Goal: Task Accomplishment & Management: Use online tool/utility

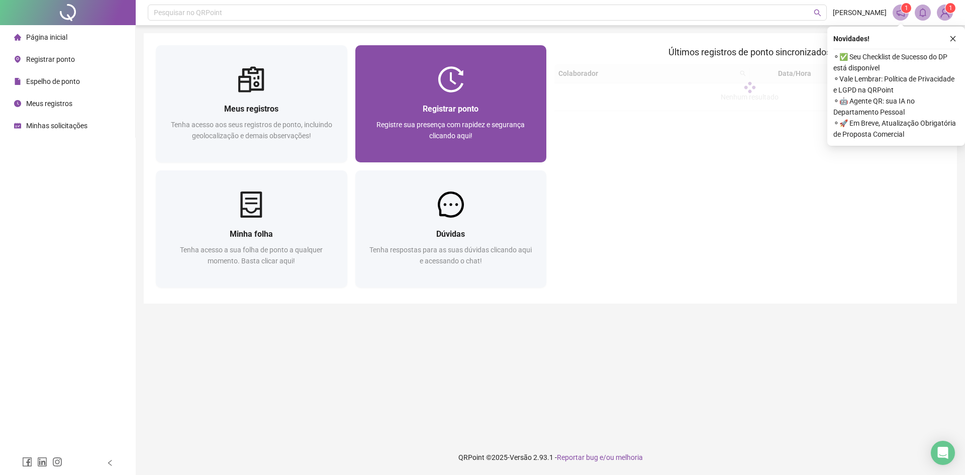
click at [421, 81] on div at bounding box center [451, 79] width 192 height 26
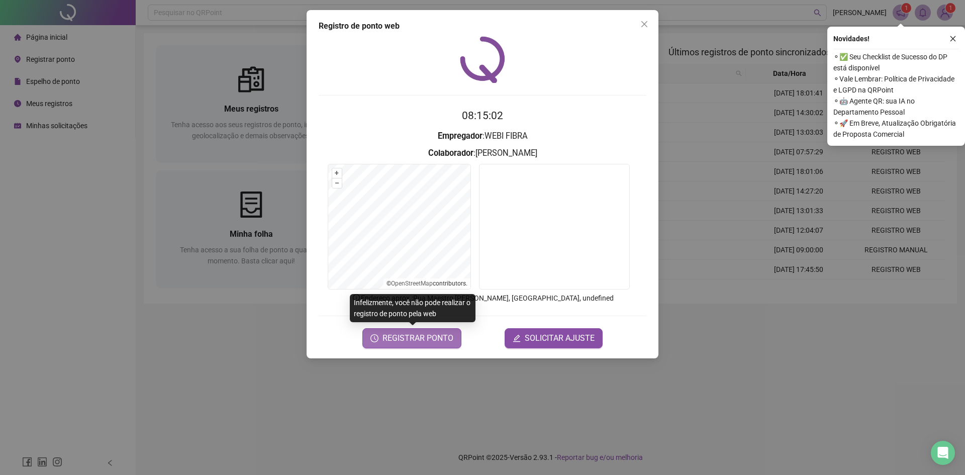
click at [398, 314] on span "REGISTRAR PONTO" at bounding box center [418, 338] width 71 height 12
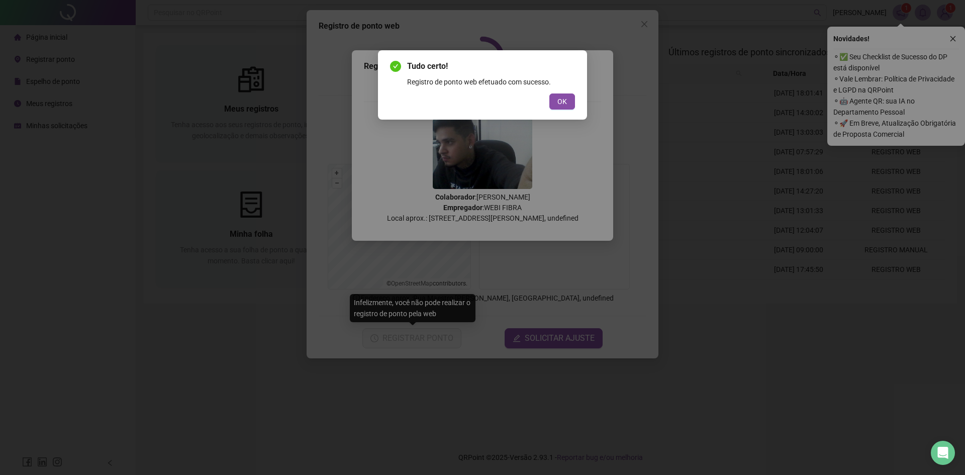
click at [478, 110] on div "Tudo certo! Registro de ponto web efetuado com sucesso. OK" at bounding box center [482, 84] width 209 height 69
click at [478, 105] on button "OK" at bounding box center [563, 102] width 26 height 16
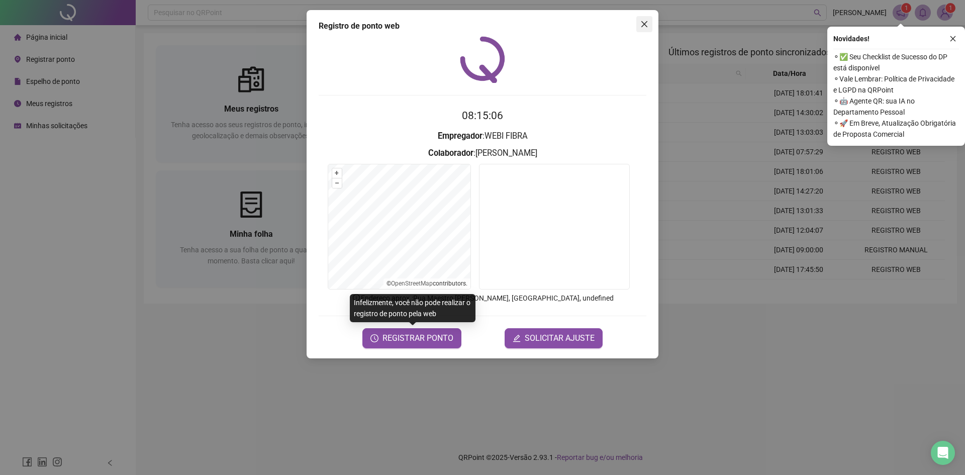
click at [478, 31] on button "Close" at bounding box center [645, 24] width 16 height 16
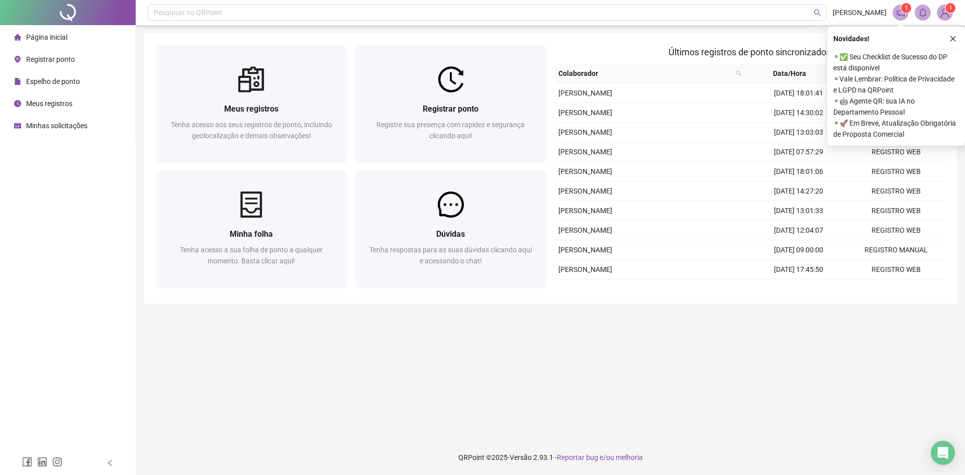
click at [478, 37] on icon "close" at bounding box center [953, 38] width 7 height 7
